Goal: Browse casually: Explore the website without a specific task or goal

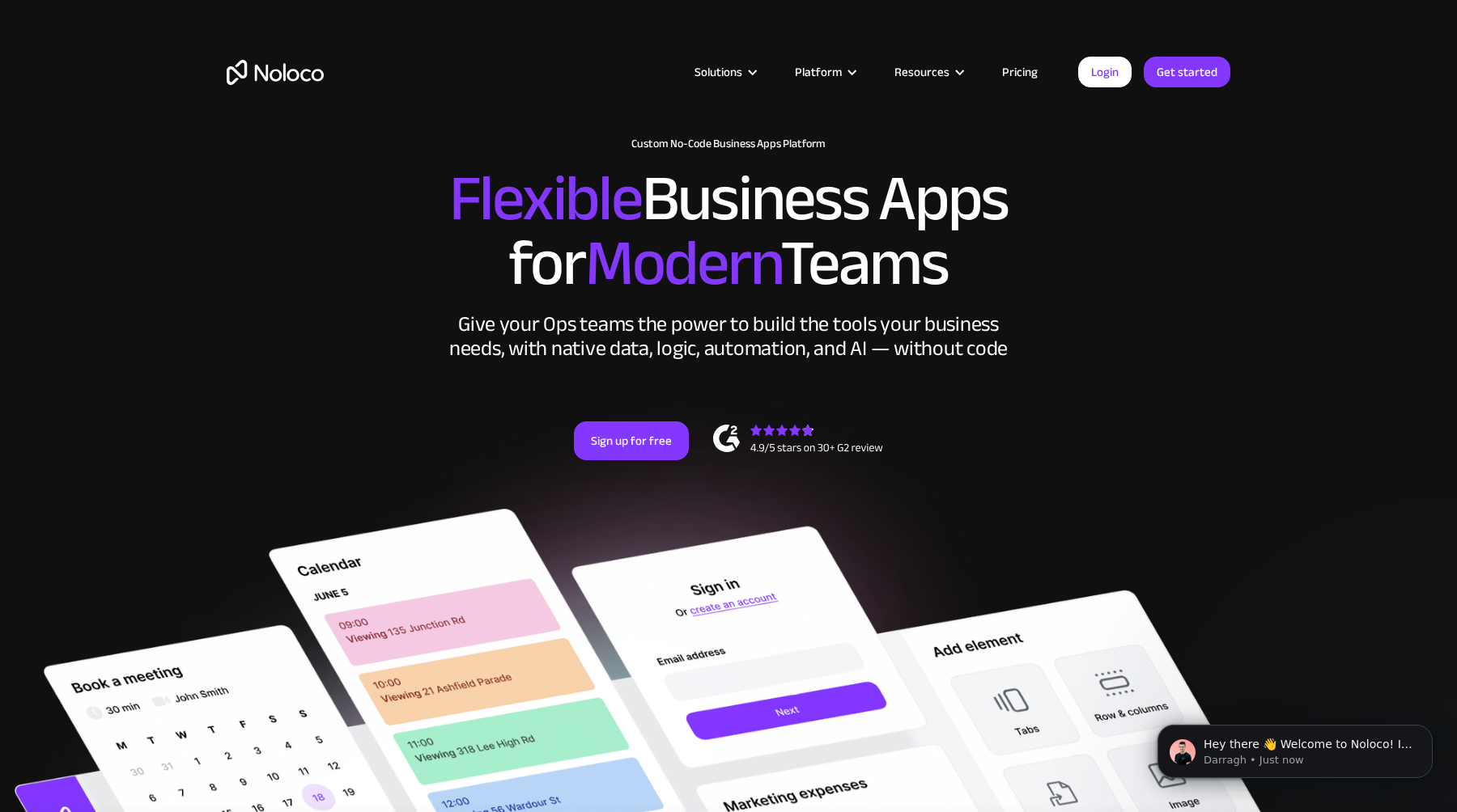
click at [590, 223] on span "Modern" at bounding box center [682, 263] width 195 height 121
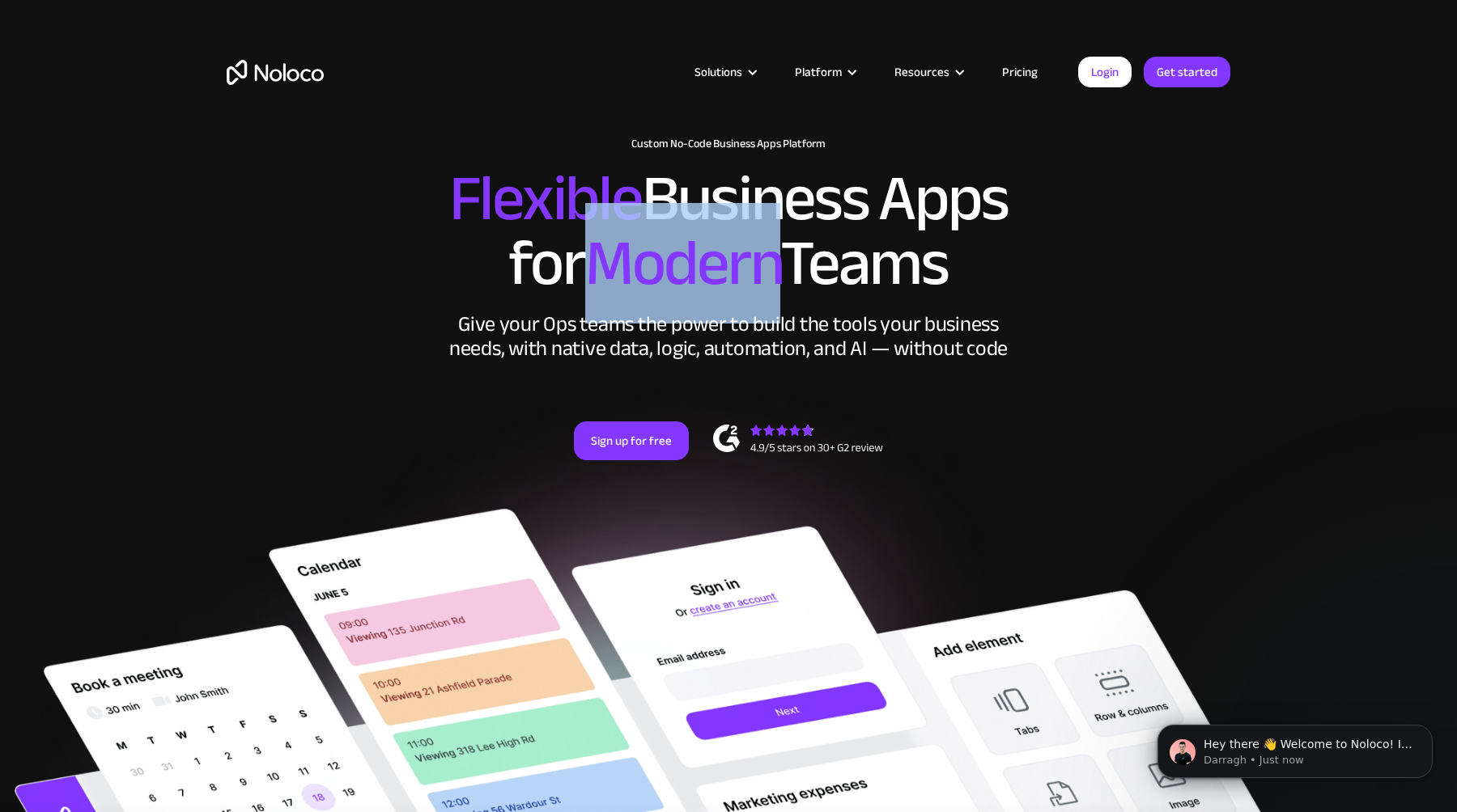
click at [590, 223] on span "Modern" at bounding box center [682, 263] width 195 height 121
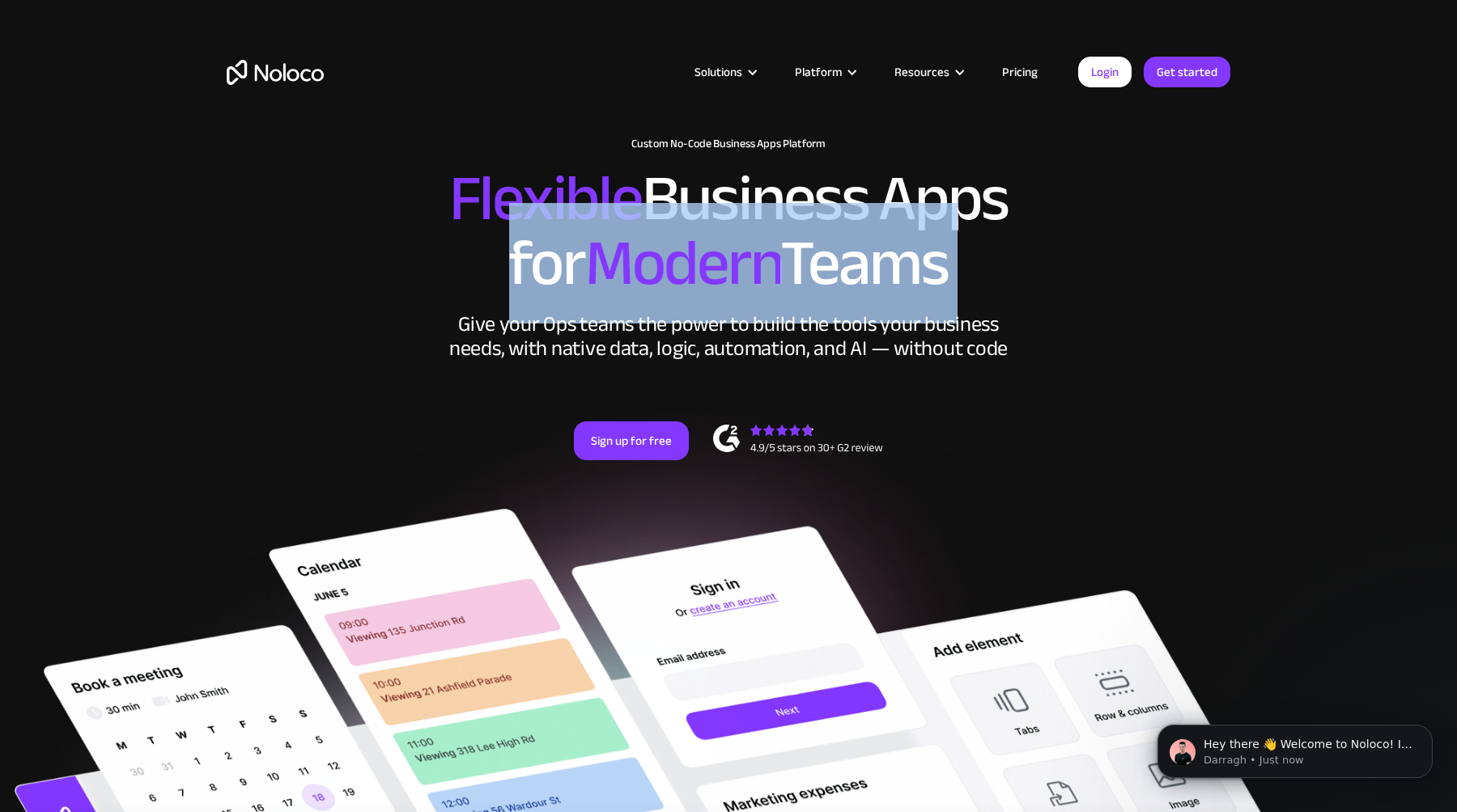
click at [610, 230] on span "Modern" at bounding box center [682, 263] width 195 height 121
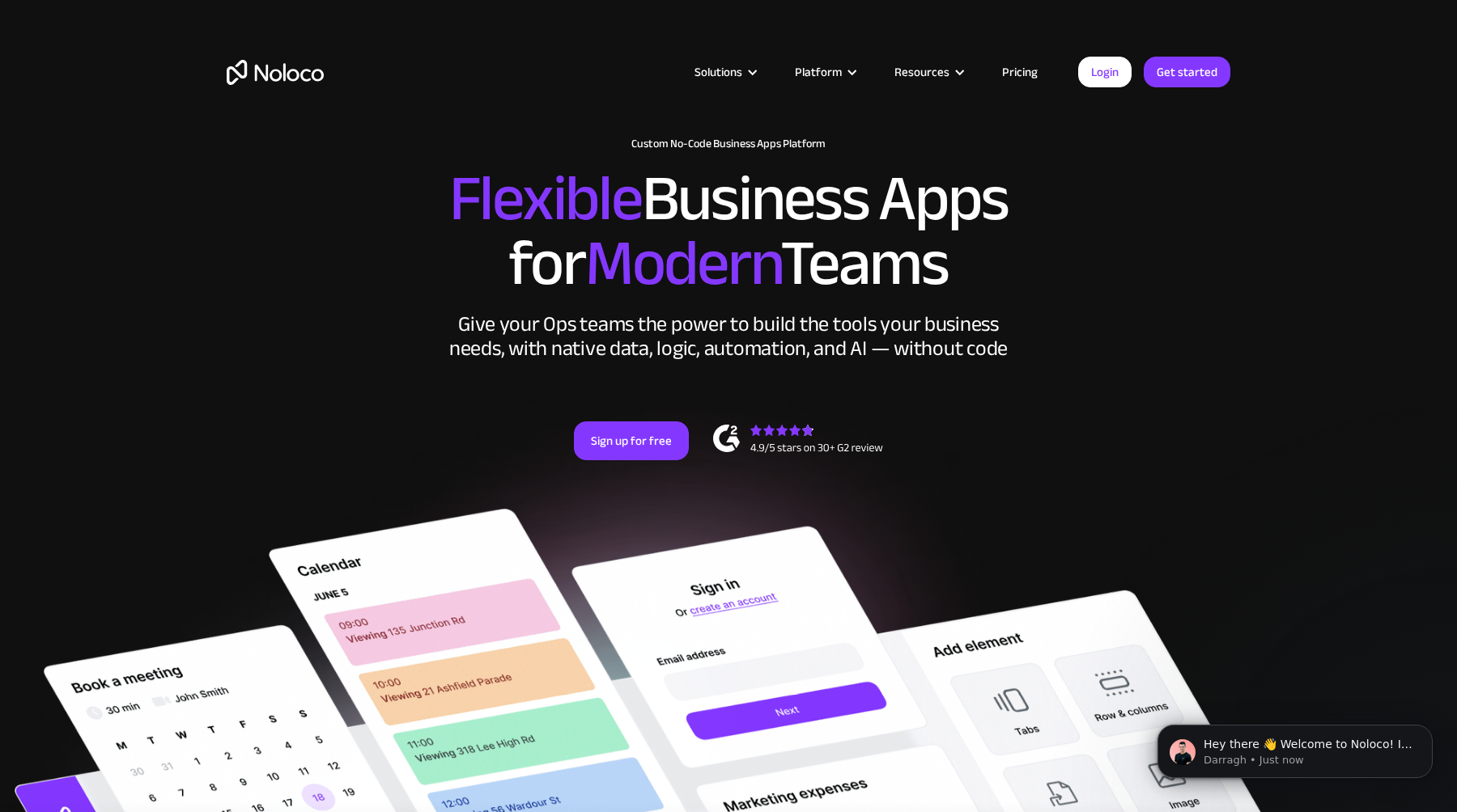
click at [597, 212] on span "Modern" at bounding box center [682, 263] width 195 height 121
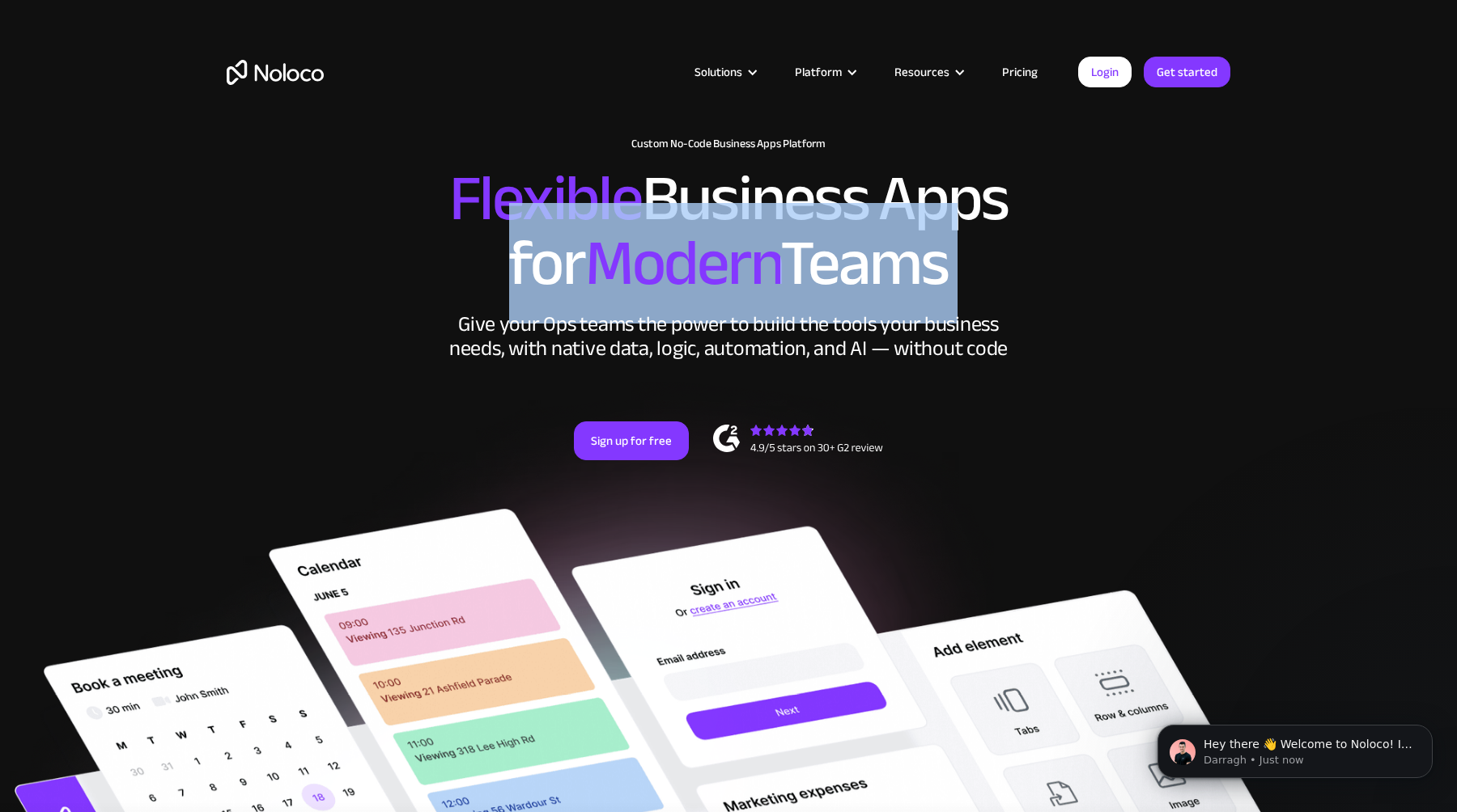
click at [597, 212] on span "Modern" at bounding box center [682, 263] width 195 height 121
click at [514, 252] on h2 "Flexible Business Apps for Modern Teams" at bounding box center [728, 232] width 1004 height 130
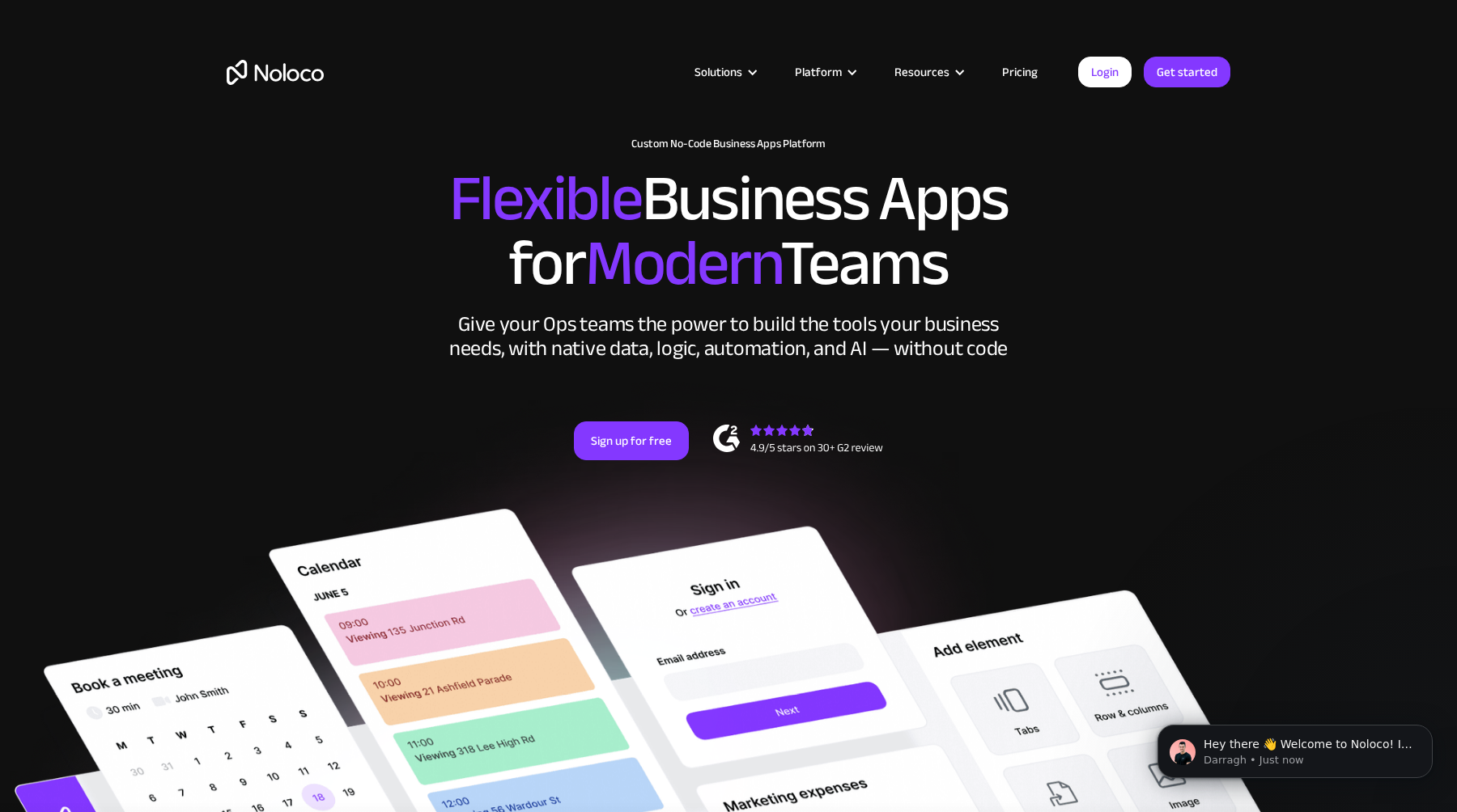
click at [471, 330] on div "Give your Ops teams the power to build the tools your business needs, with nati…" at bounding box center [728, 336] width 567 height 48
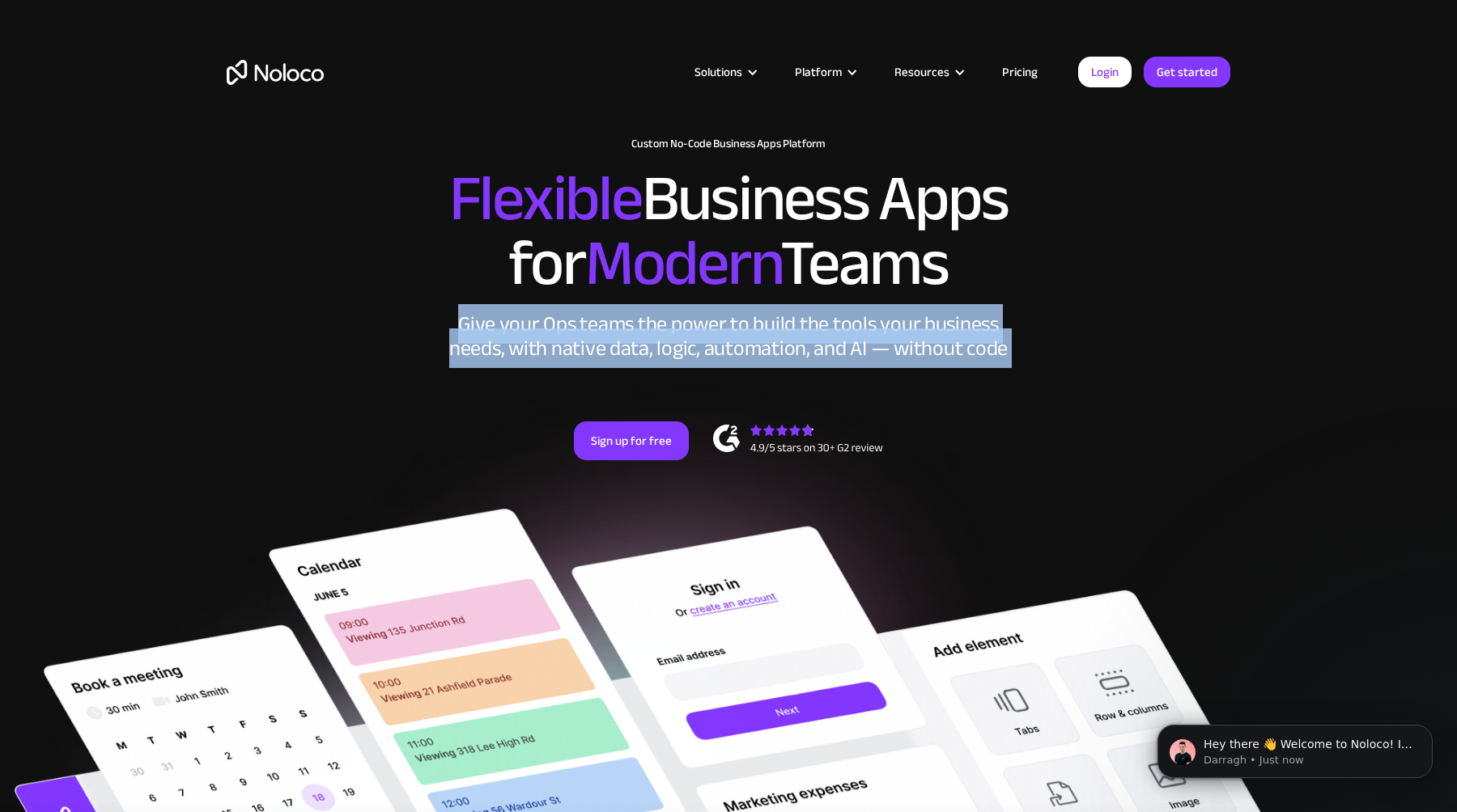
click at [590, 331] on div "Give your Ops teams the power to build the tools your business needs, with nati…" at bounding box center [728, 336] width 567 height 48
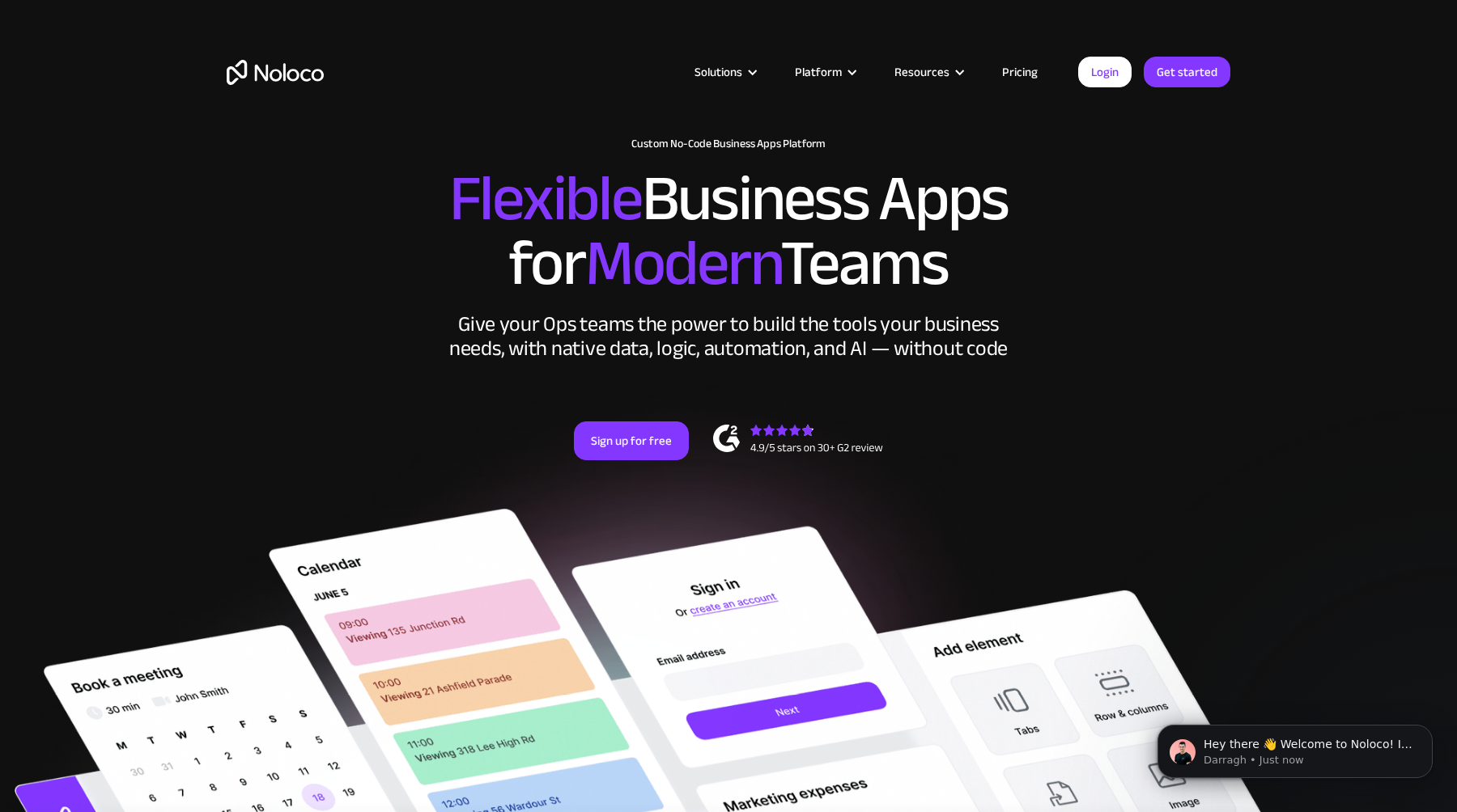
click at [590, 331] on div "Give your Ops teams the power to build the tools your business needs, with nati…" at bounding box center [728, 336] width 567 height 48
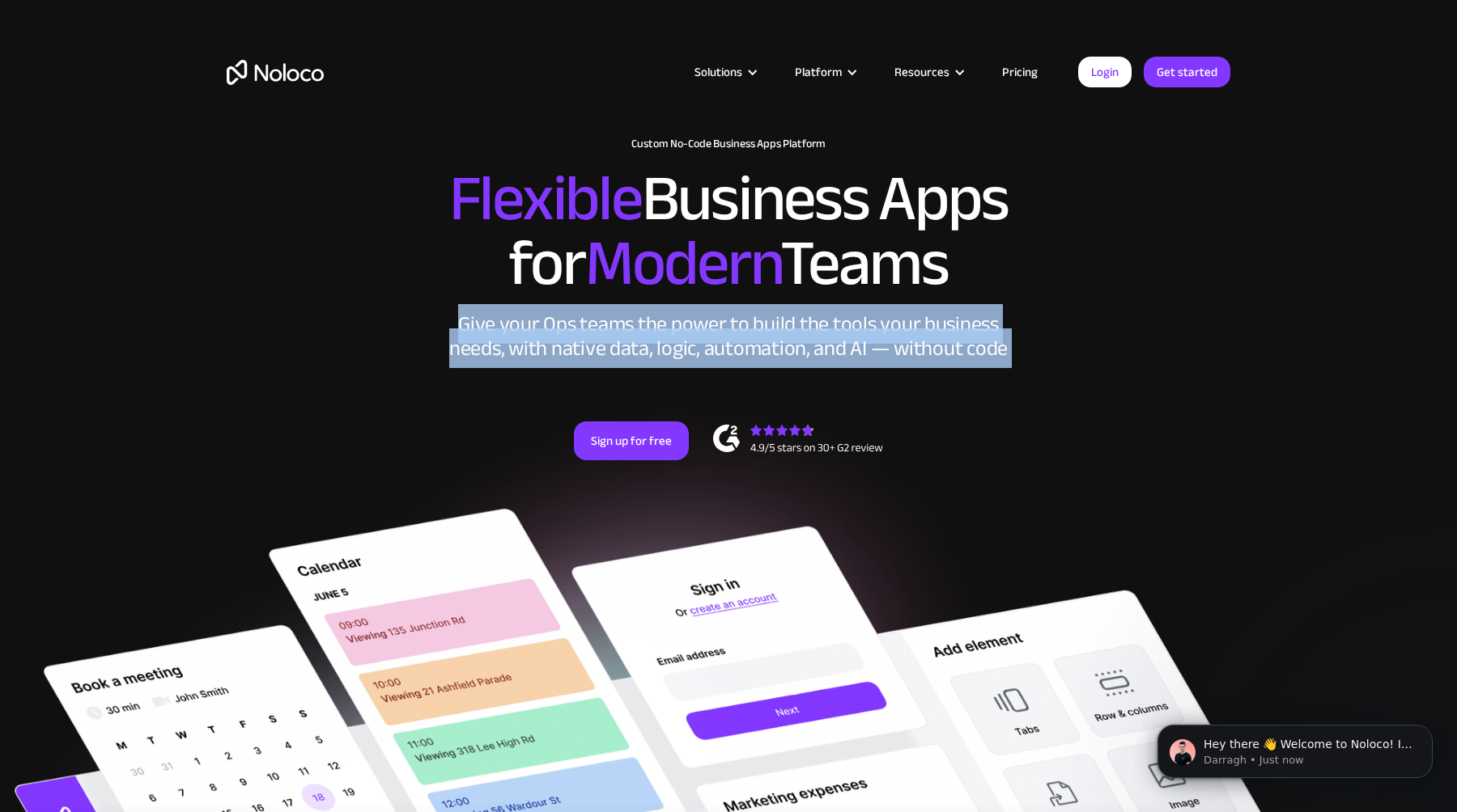
click at [484, 334] on div "Give your Ops teams the power to build the tools your business needs, with nati…" at bounding box center [728, 336] width 567 height 48
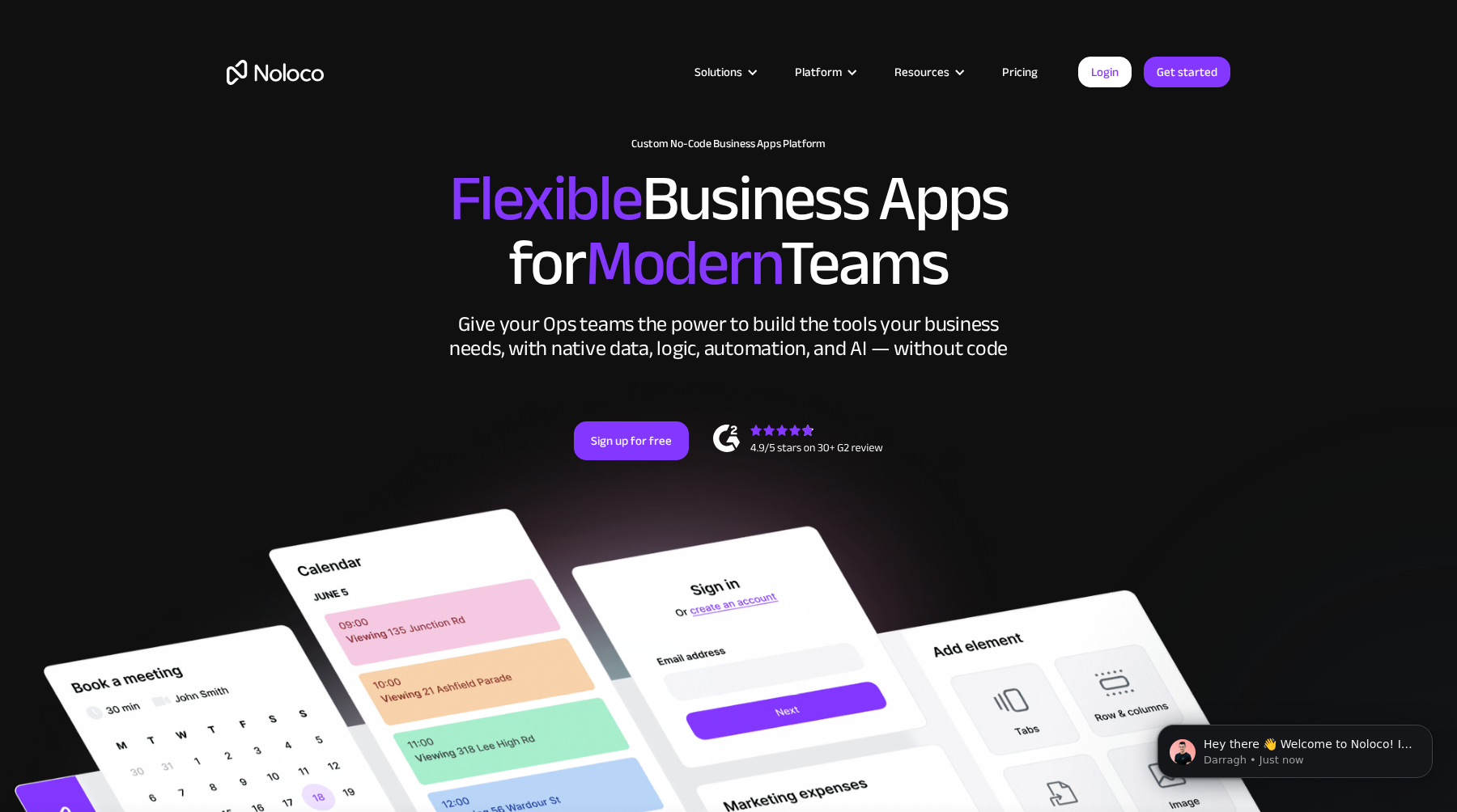
click at [484, 334] on div "Give your Ops teams the power to build the tools your business needs, with nati…" at bounding box center [728, 336] width 567 height 48
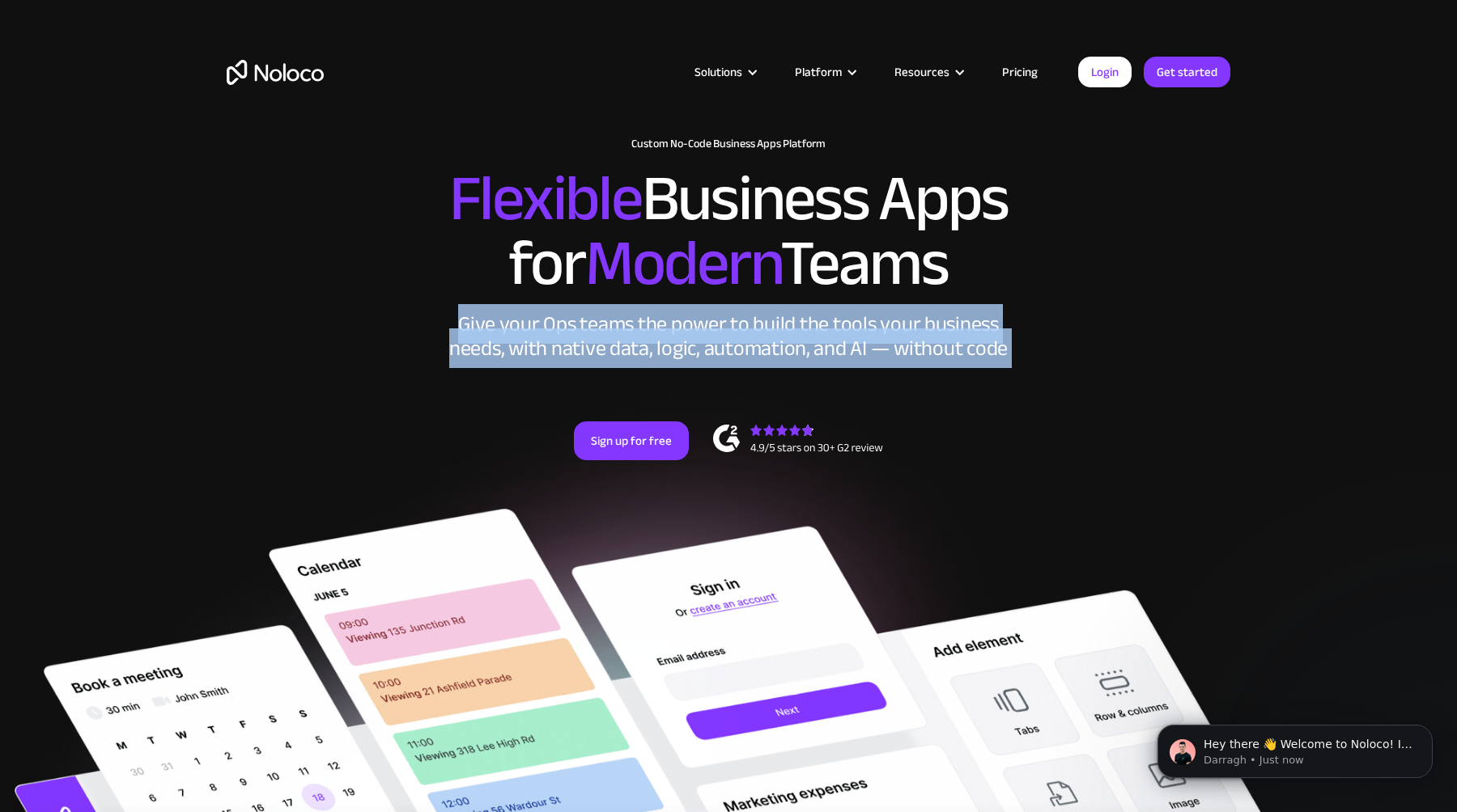
click at [549, 335] on div "Give your Ops teams the power to build the tools your business needs, with nati…" at bounding box center [728, 336] width 567 height 48
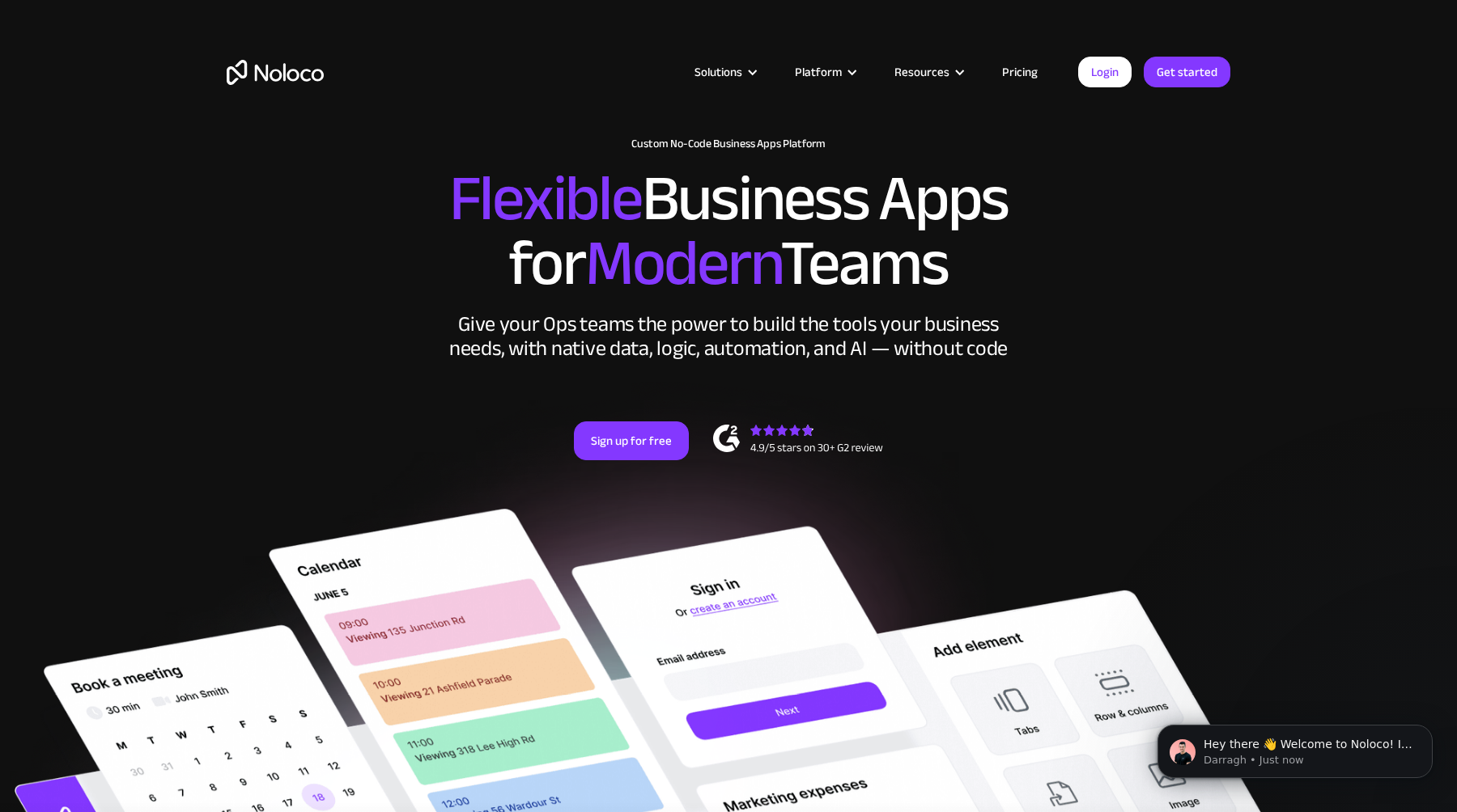
click at [340, 332] on div "New: Connect Noloco to Stripe Custom No-Code Business Apps Platform Flexible Bu…" at bounding box center [728, 315] width 1036 height 388
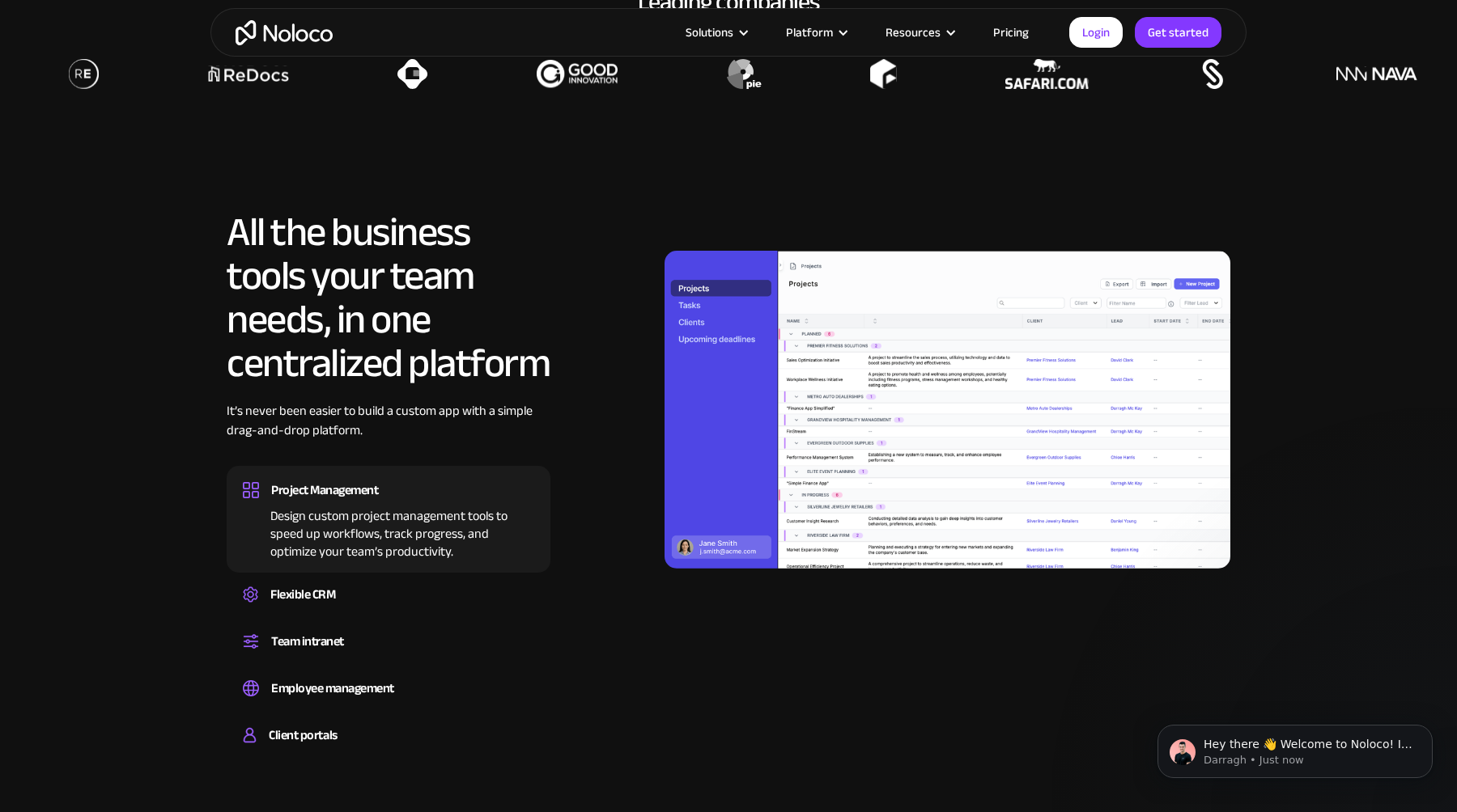
scroll to position [1442, 0]
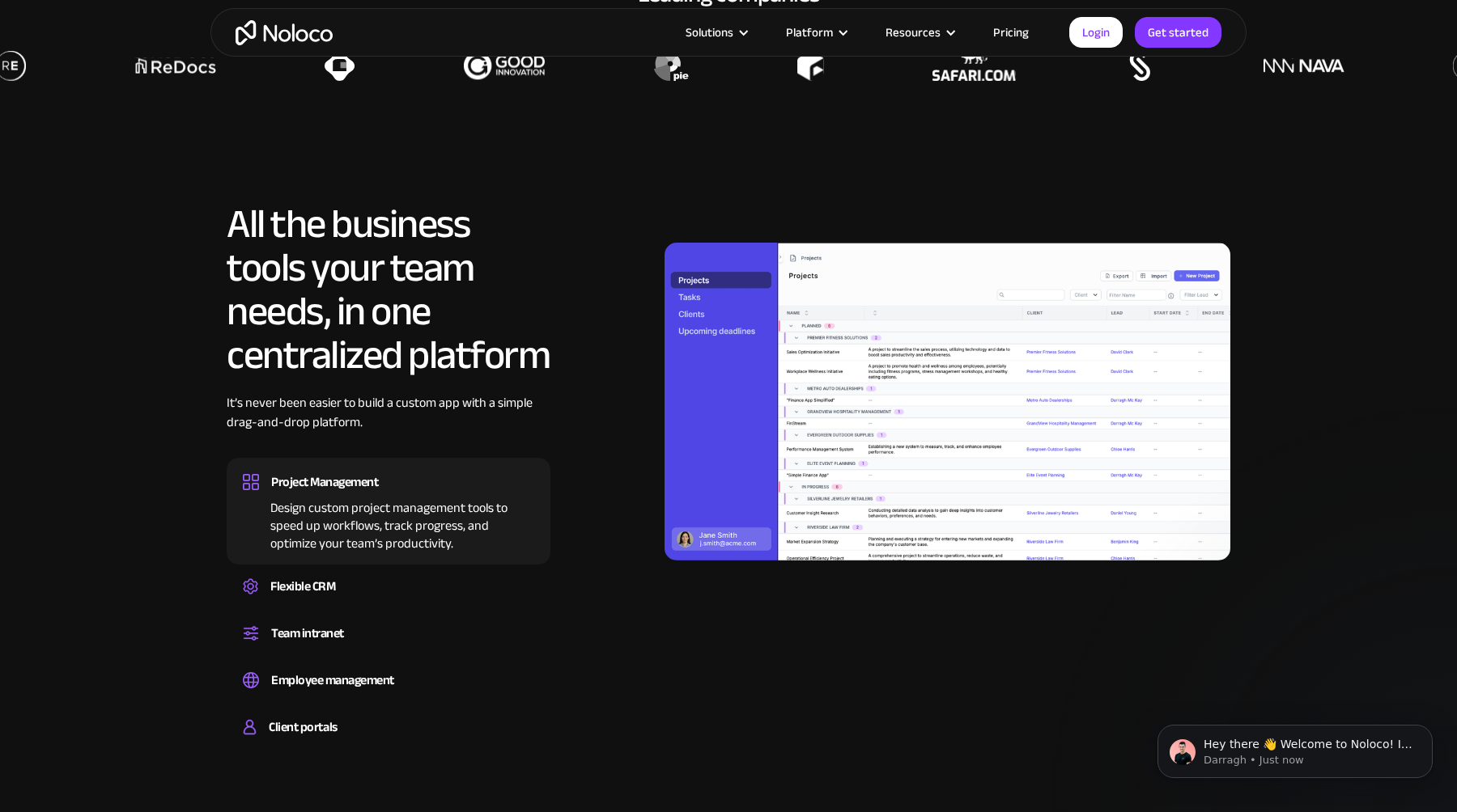
click at [156, 352] on section "All the business tools your team needs, in one centralized platform It’s never …" at bounding box center [728, 458] width 1457 height 673
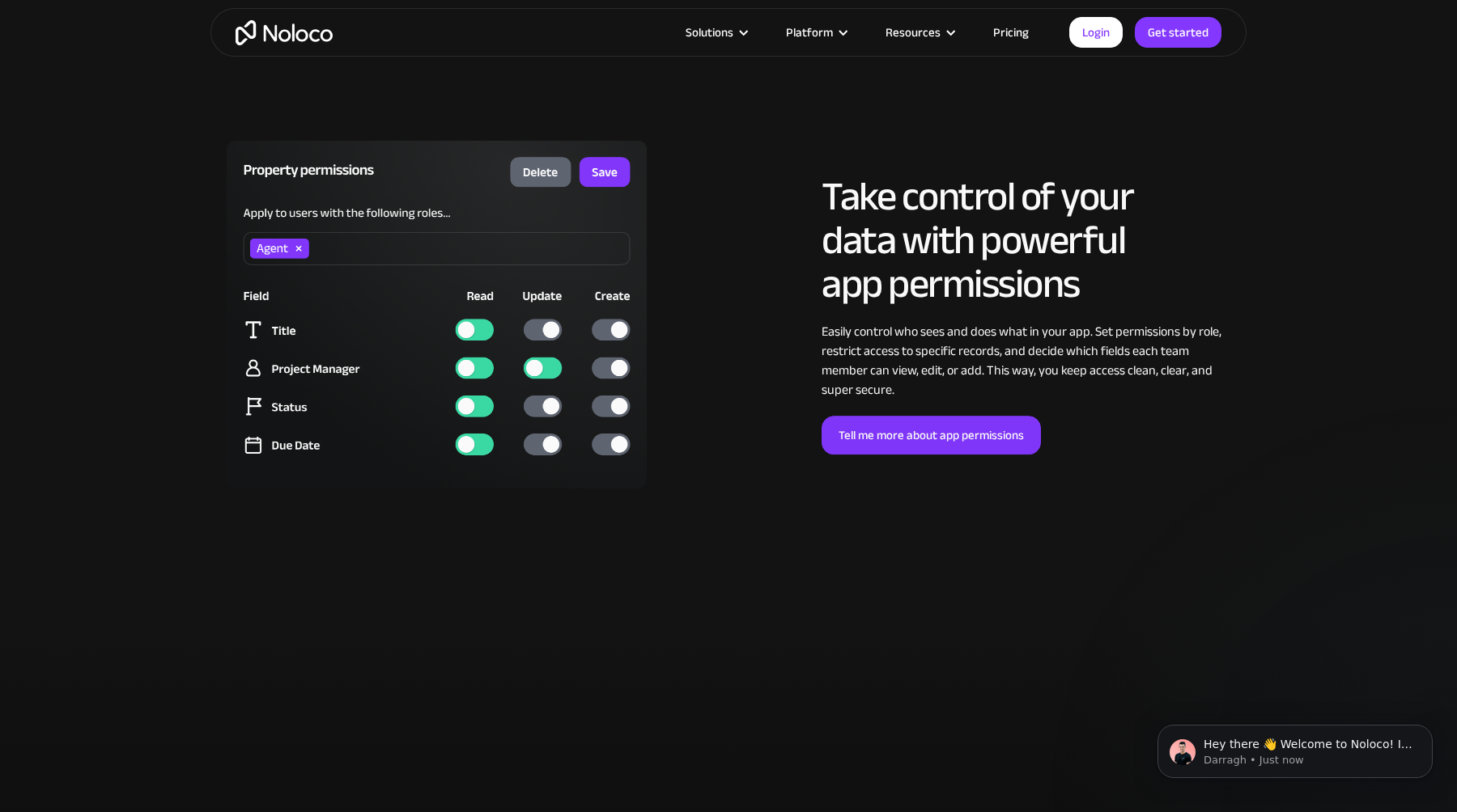
scroll to position [4037, 0]
